Goal: Find specific page/section: Find specific page/section

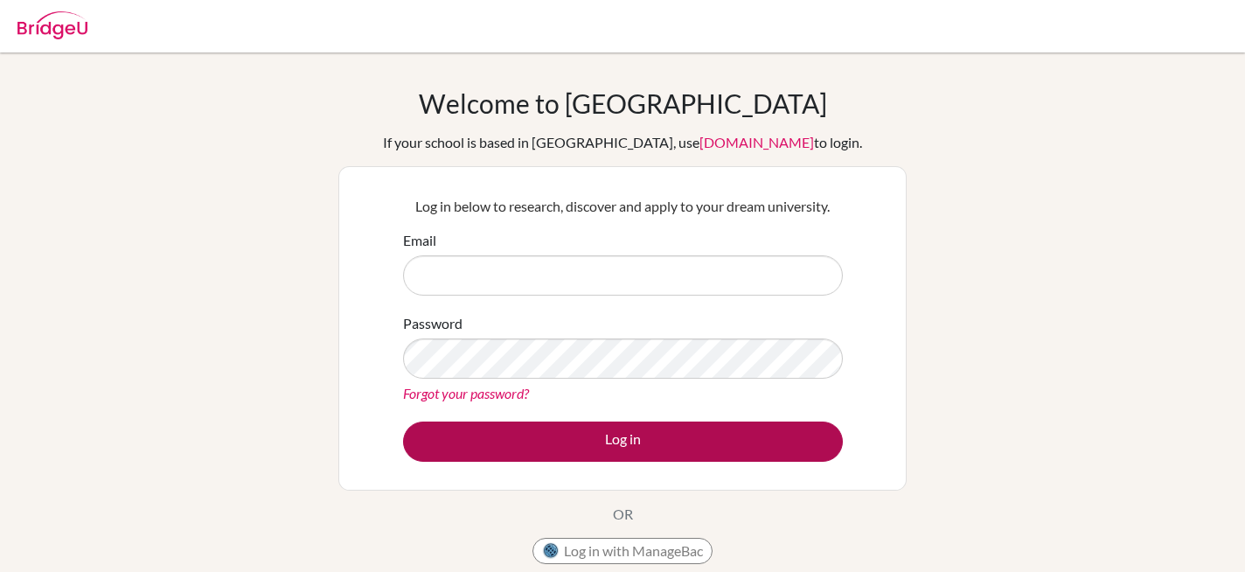
type input "t.hoosain@mkis.edu.my"
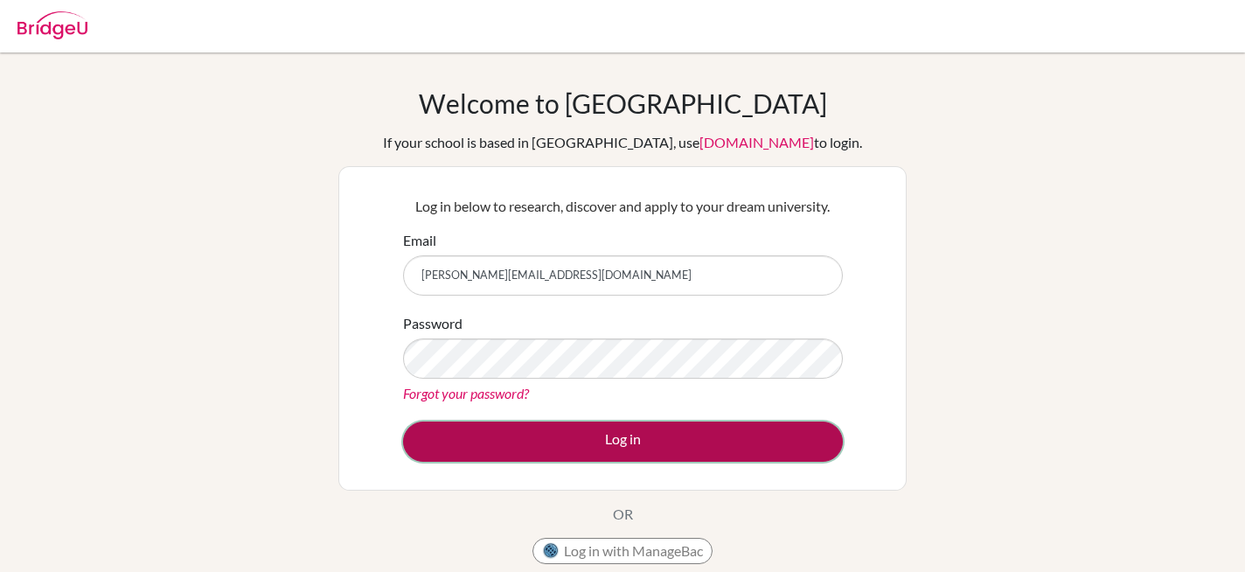
click at [619, 441] on button "Log in" at bounding box center [623, 441] width 440 height 40
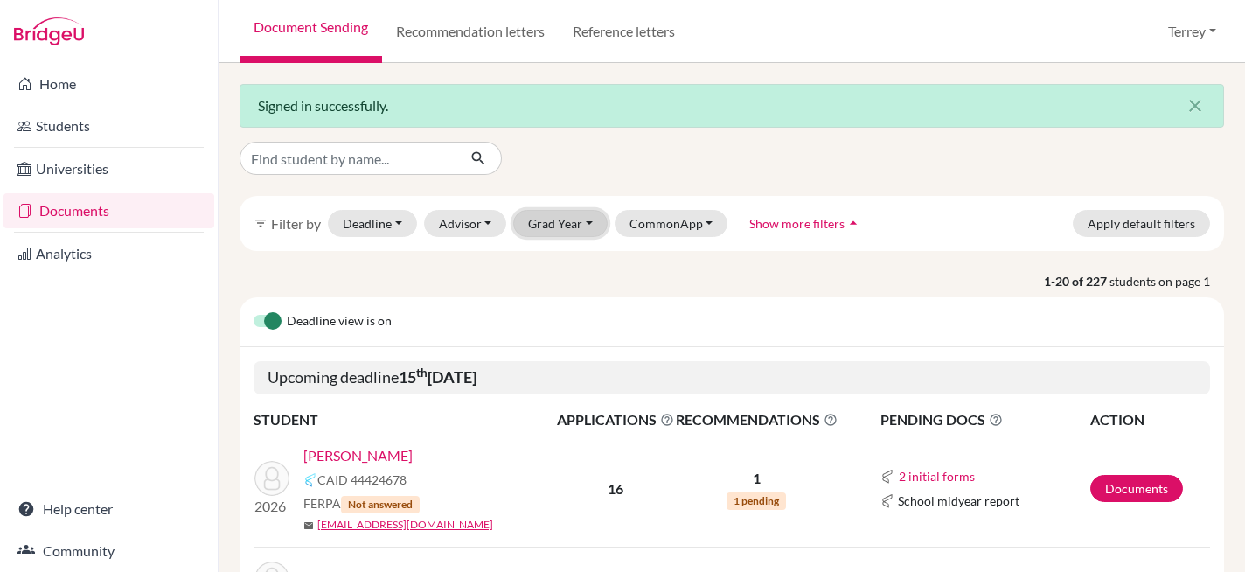
click at [554, 227] on button "Grad Year" at bounding box center [560, 223] width 94 height 27
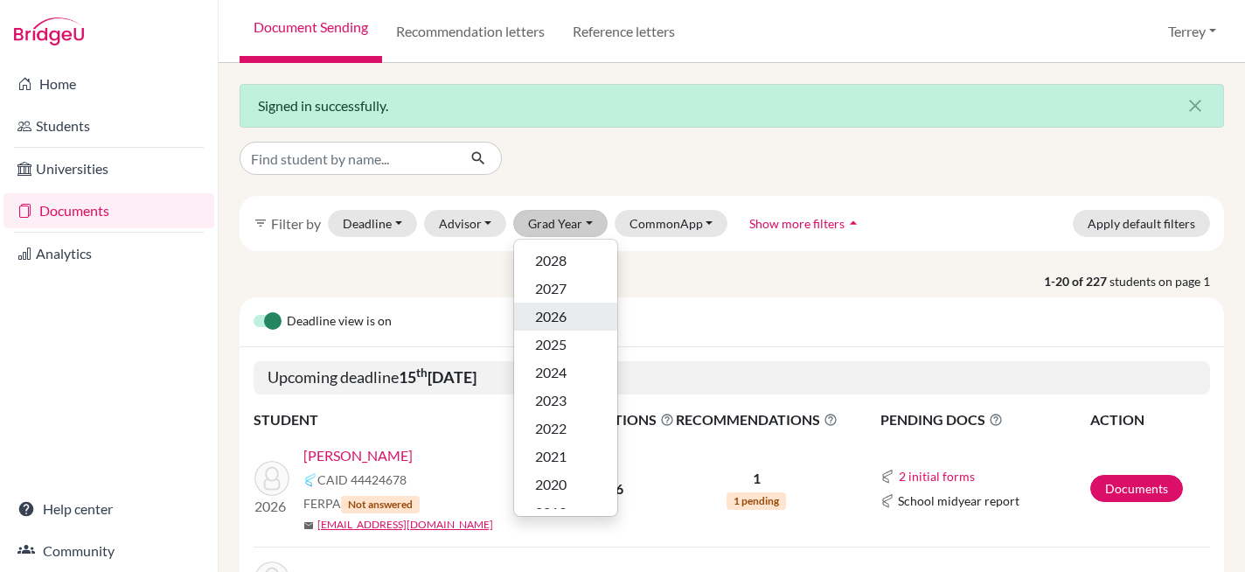
click at [556, 317] on span "2026" at bounding box center [550, 316] width 31 height 21
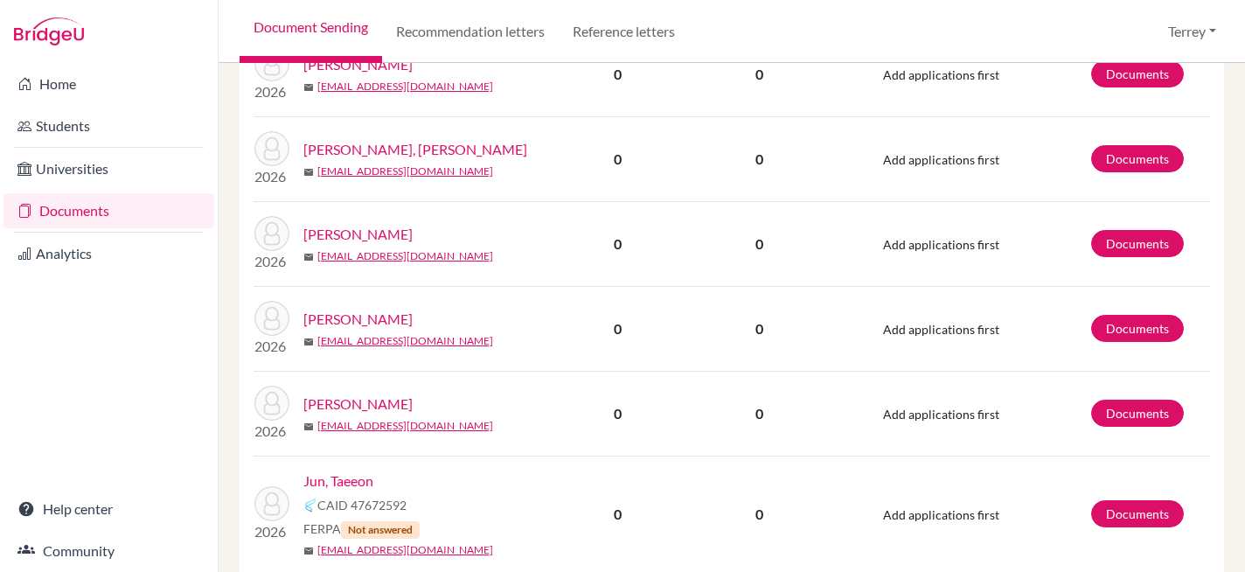
scroll to position [2407, 0]
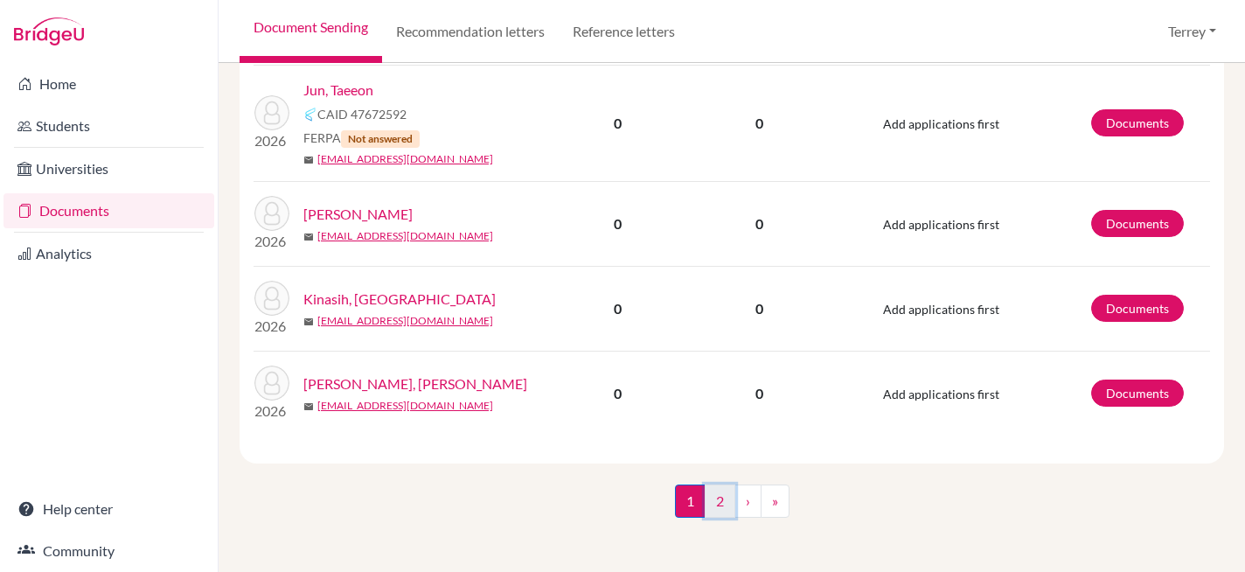
click at [714, 498] on link "2" at bounding box center [720, 500] width 31 height 33
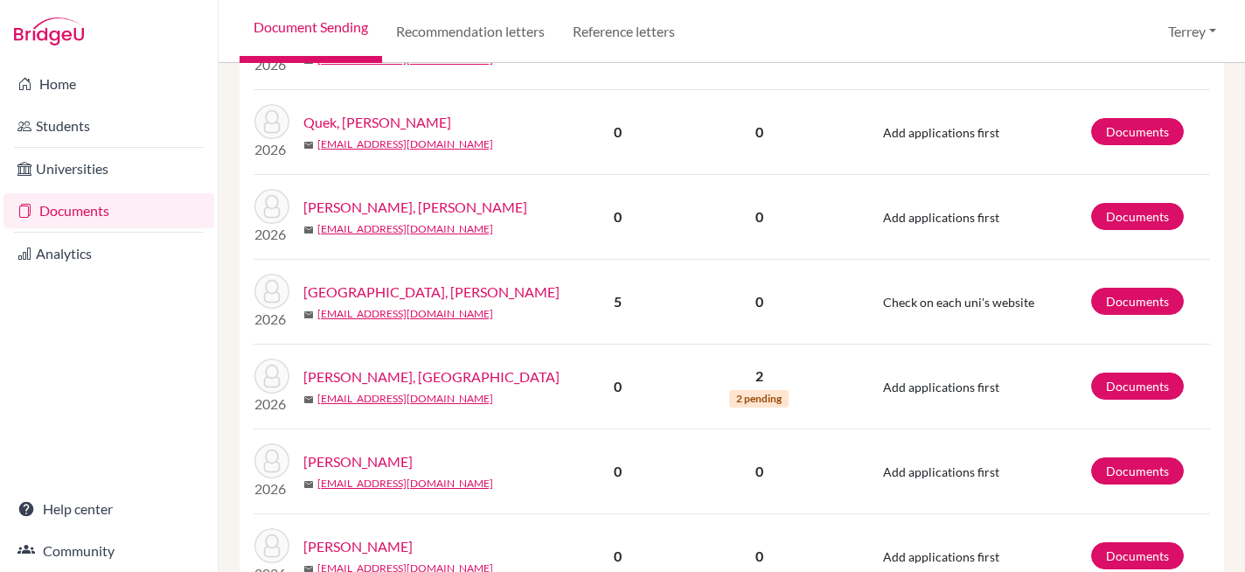
scroll to position [1101, 0]
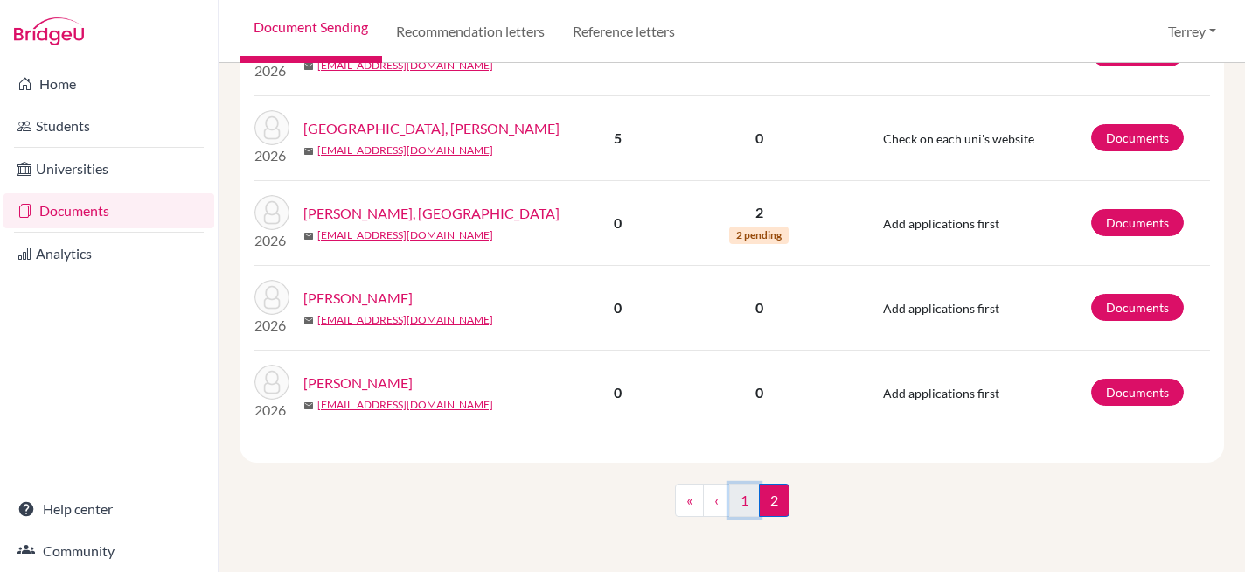
click at [751, 512] on link "1" at bounding box center [744, 500] width 31 height 33
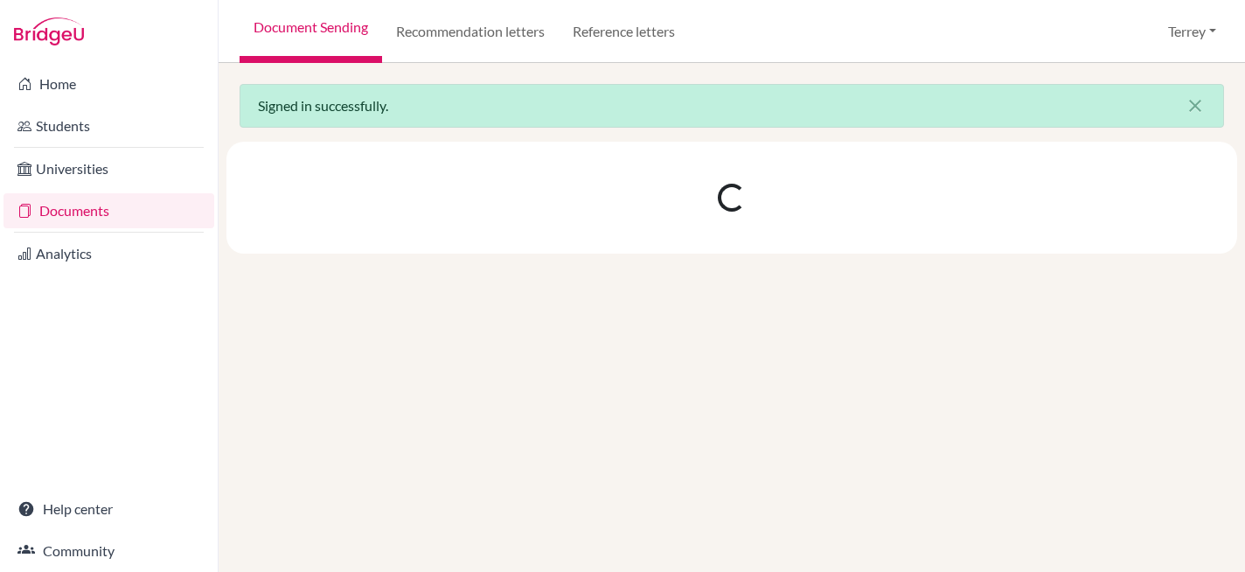
scroll to position [0, 0]
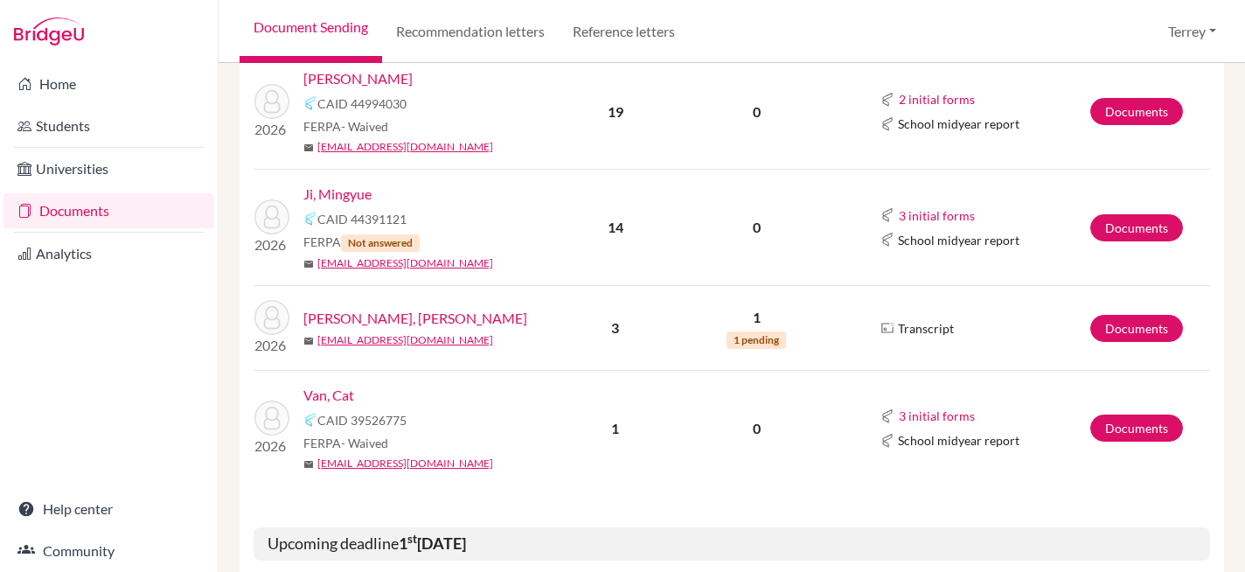
scroll to position [857, 0]
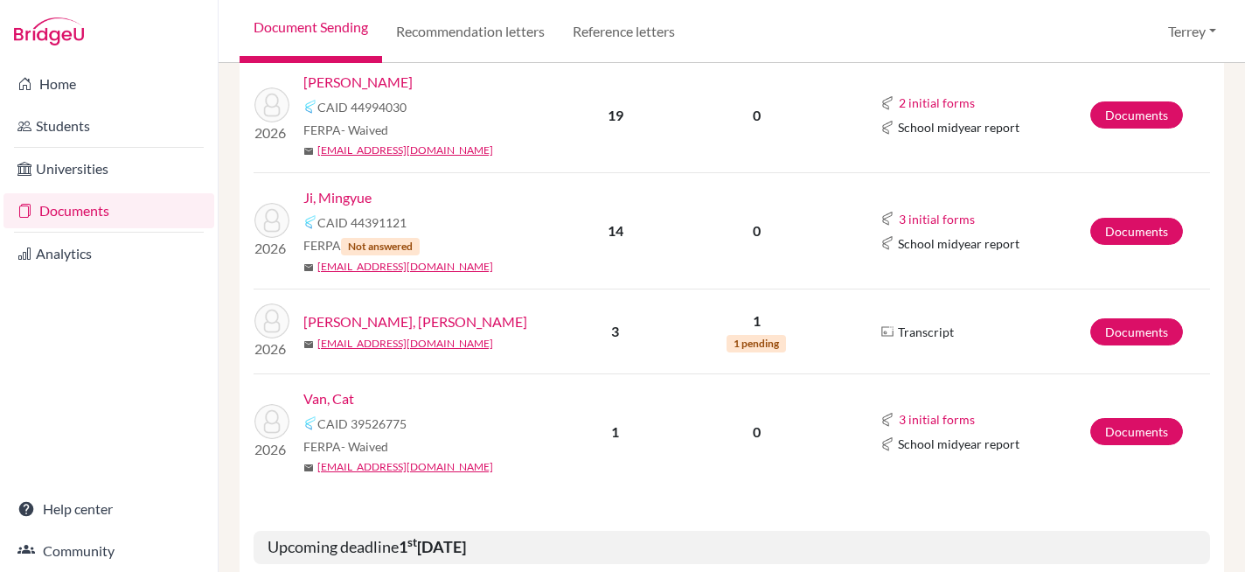
click at [334, 394] on link "Van, Cat" at bounding box center [328, 398] width 51 height 21
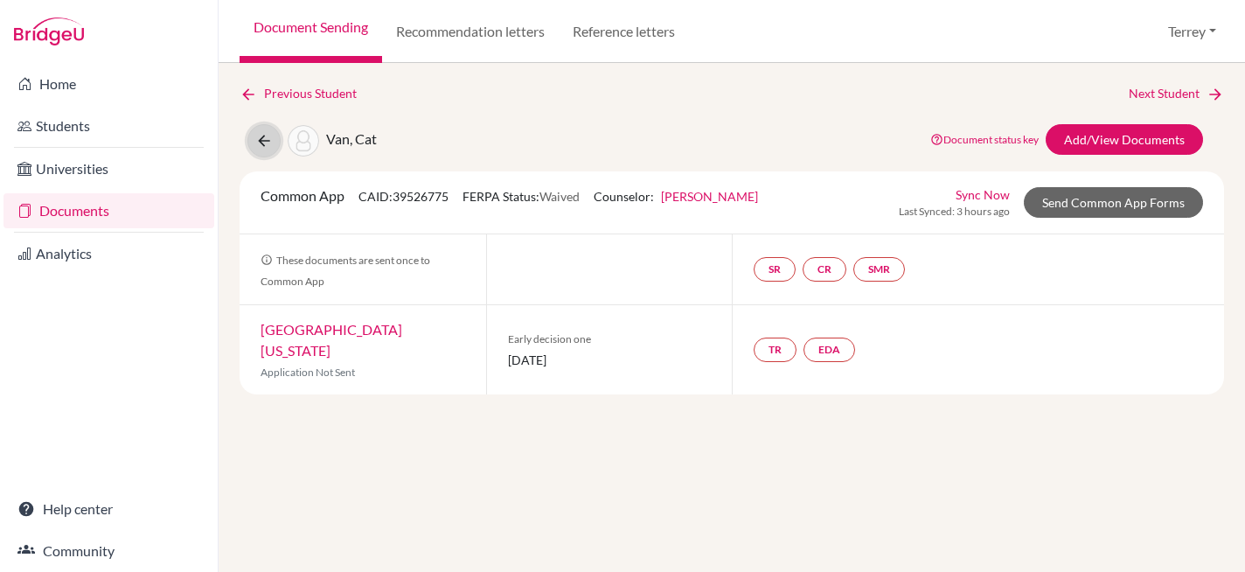
click at [258, 148] on icon at bounding box center [263, 140] width 17 height 17
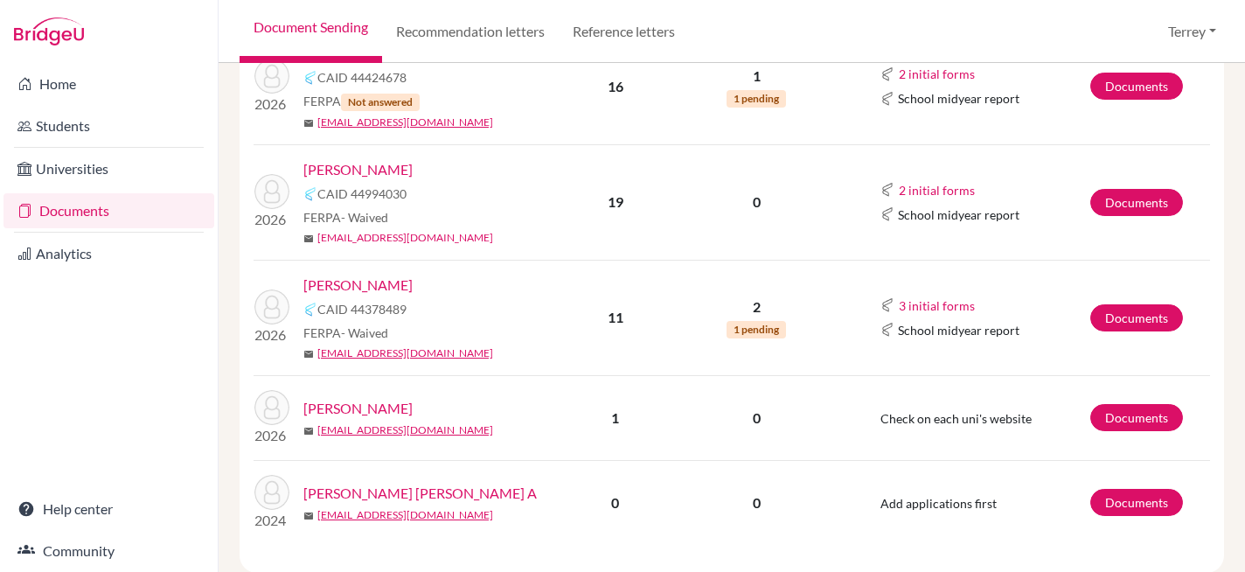
scroll to position [455, 0]
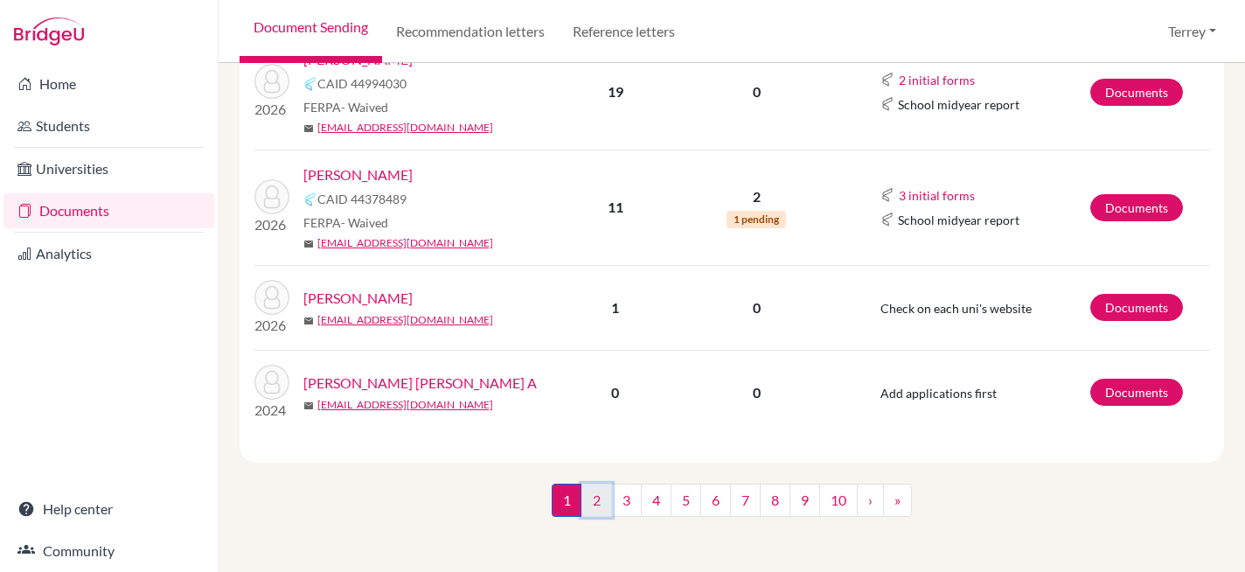
click at [601, 506] on link "2" at bounding box center [597, 500] width 31 height 33
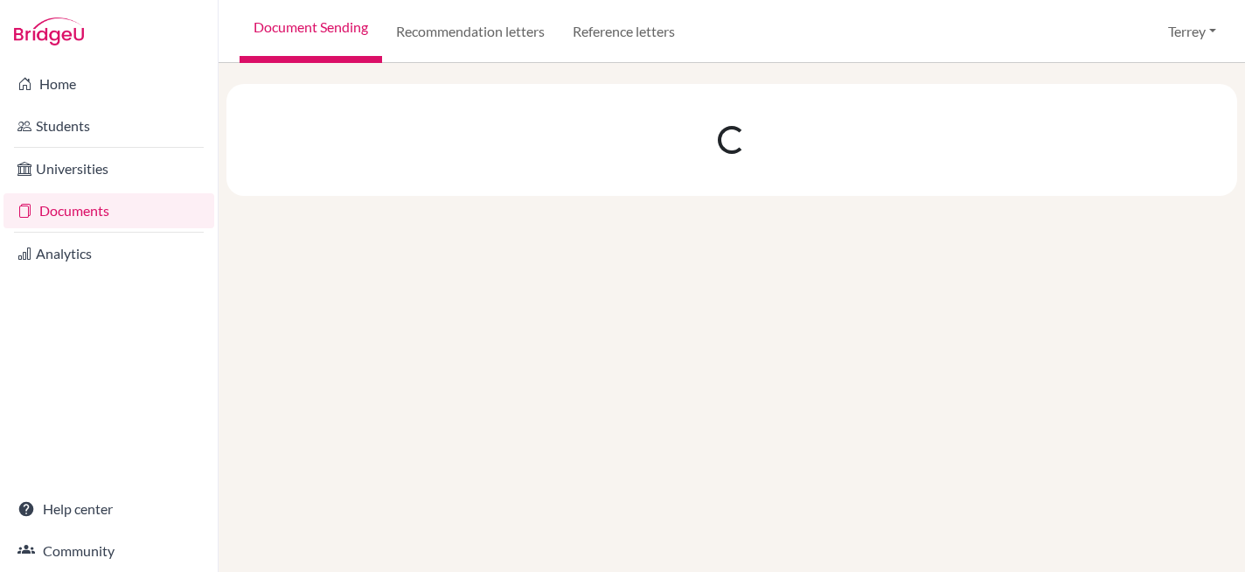
scroll to position [0, 0]
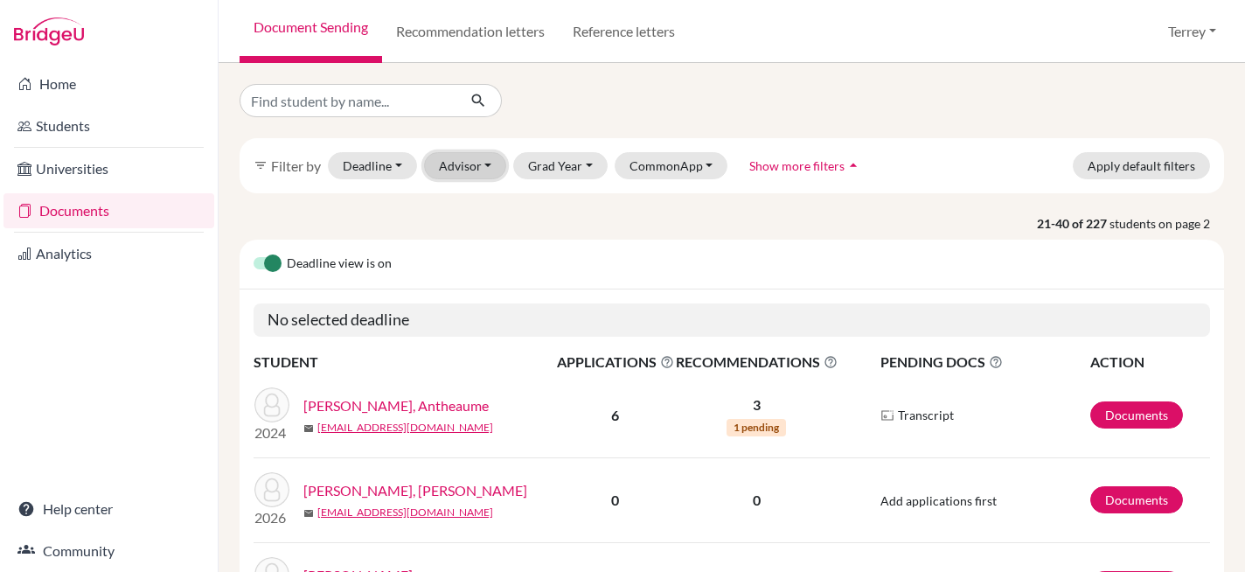
click at [491, 165] on button "Advisor" at bounding box center [465, 165] width 83 height 27
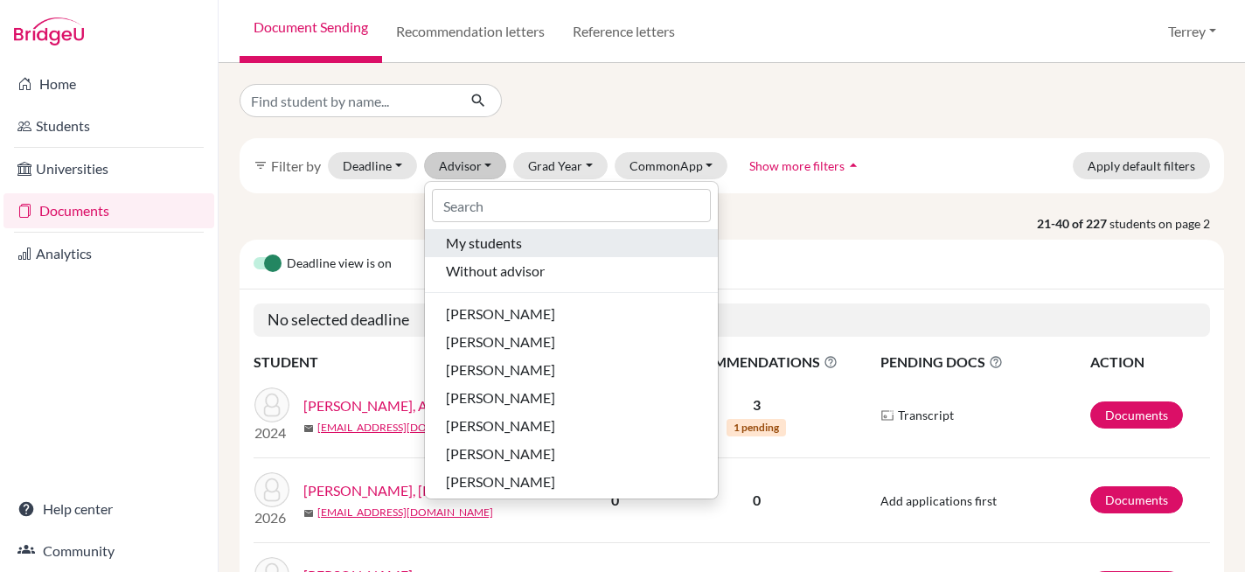
click at [492, 251] on span "My students" at bounding box center [484, 243] width 76 height 21
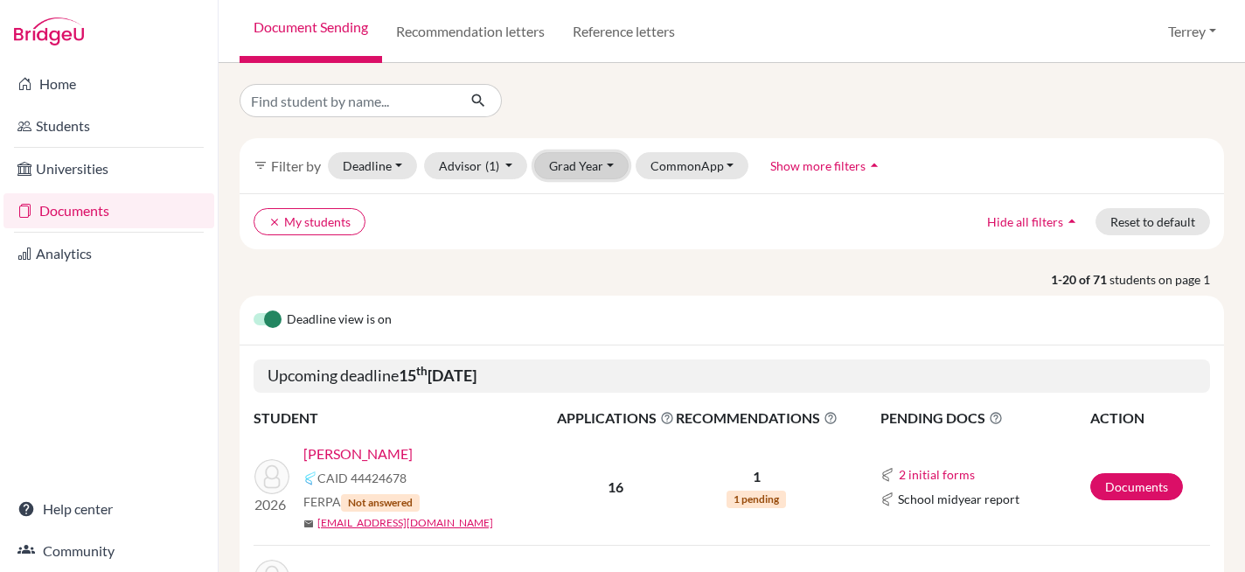
click at [596, 170] on button "Grad Year" at bounding box center [581, 165] width 94 height 27
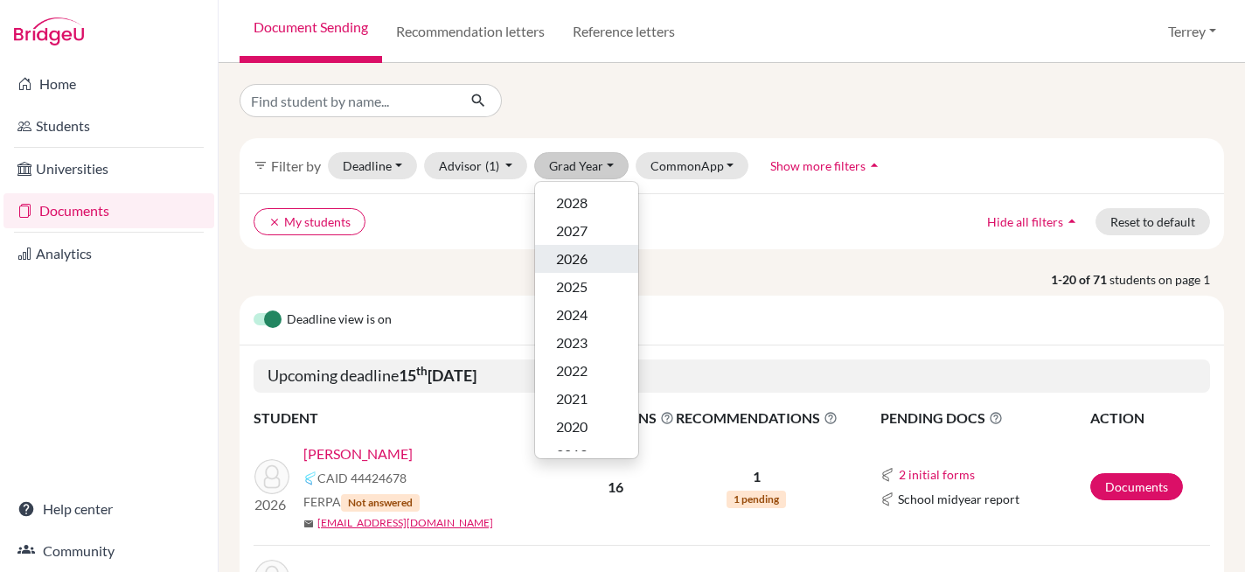
click at [589, 253] on div "2026" at bounding box center [586, 258] width 61 height 21
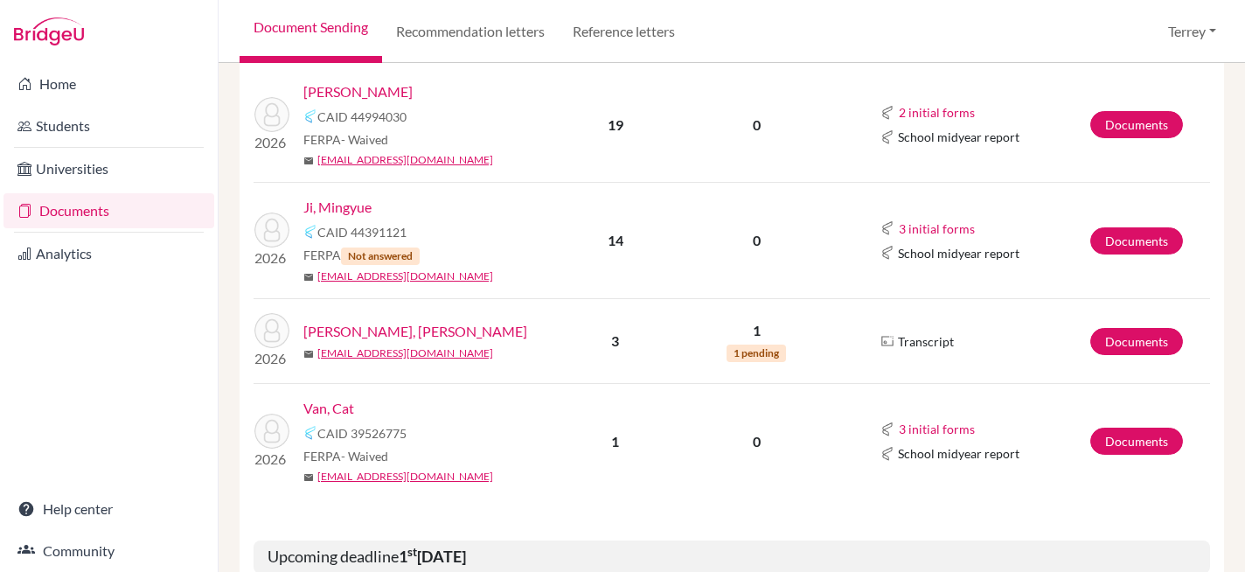
scroll to position [805, 0]
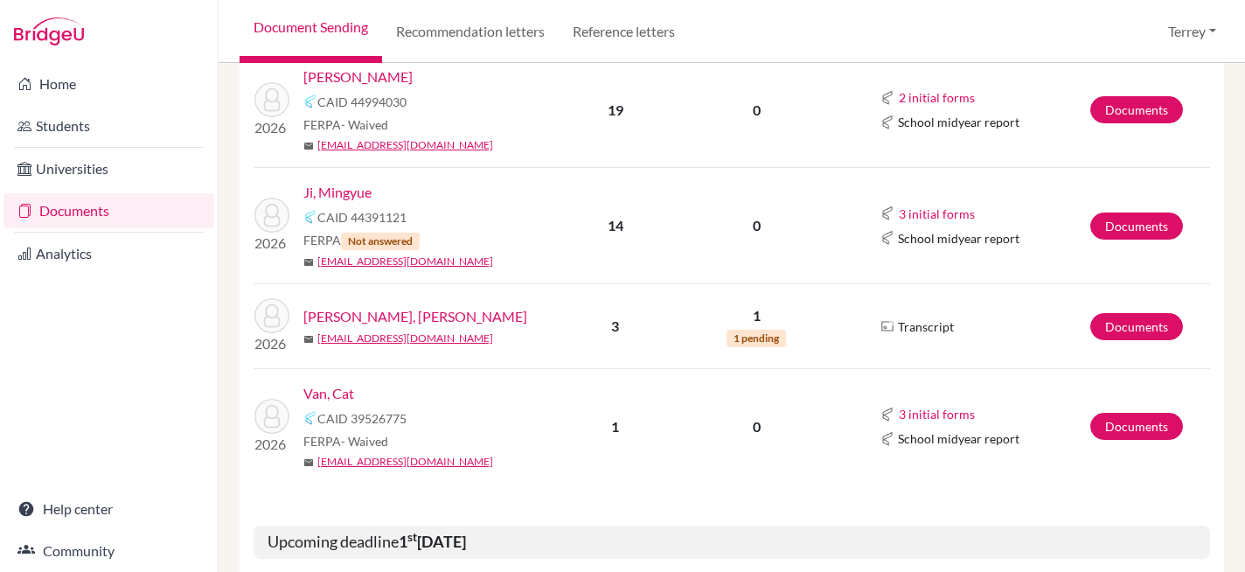
click at [341, 386] on link "Van, Cat" at bounding box center [328, 393] width 51 height 21
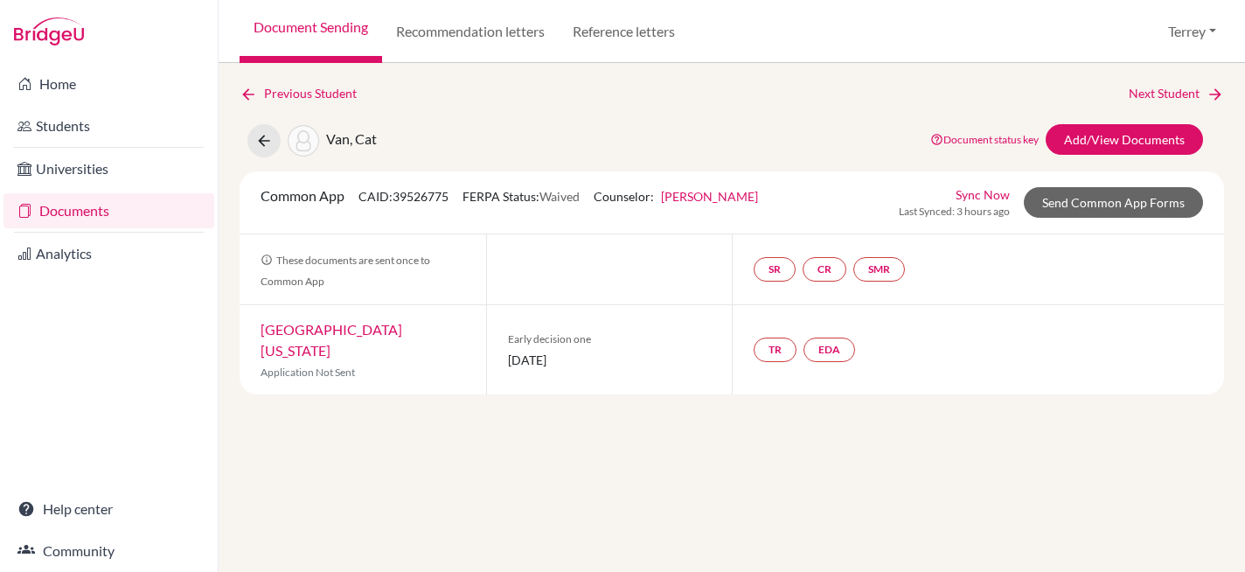
click at [448, 132] on div "Van, Cat Document status key TR Requirement. Document not uploaded yet. TR Docu…" at bounding box center [731, 140] width 1011 height 33
